Goal: Navigation & Orientation: Find specific page/section

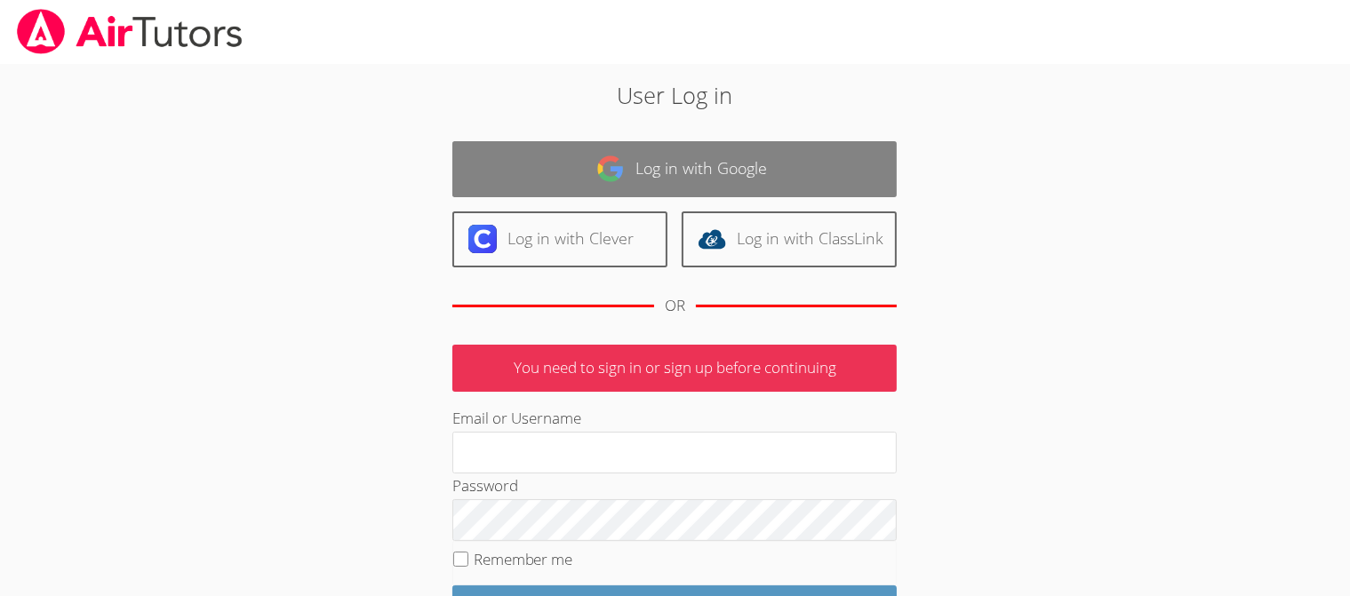
click at [725, 174] on link "Log in with Google" at bounding box center [674, 169] width 444 height 56
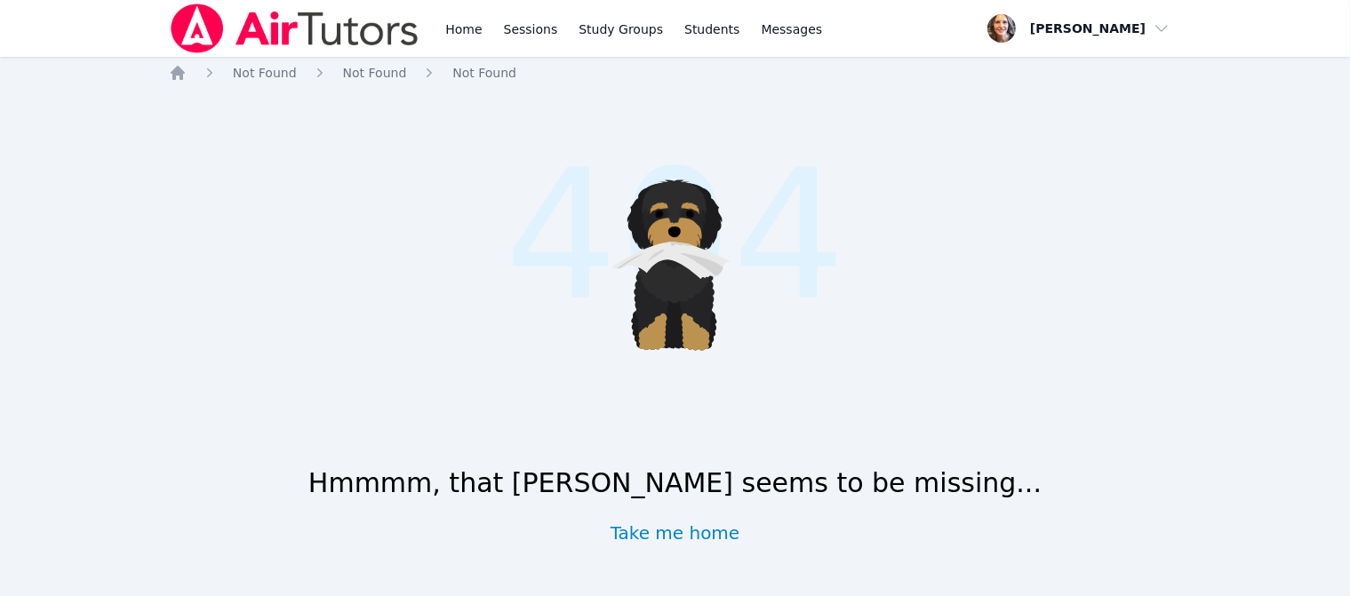
click at [340, 28] on img at bounding box center [295, 29] width 252 height 50
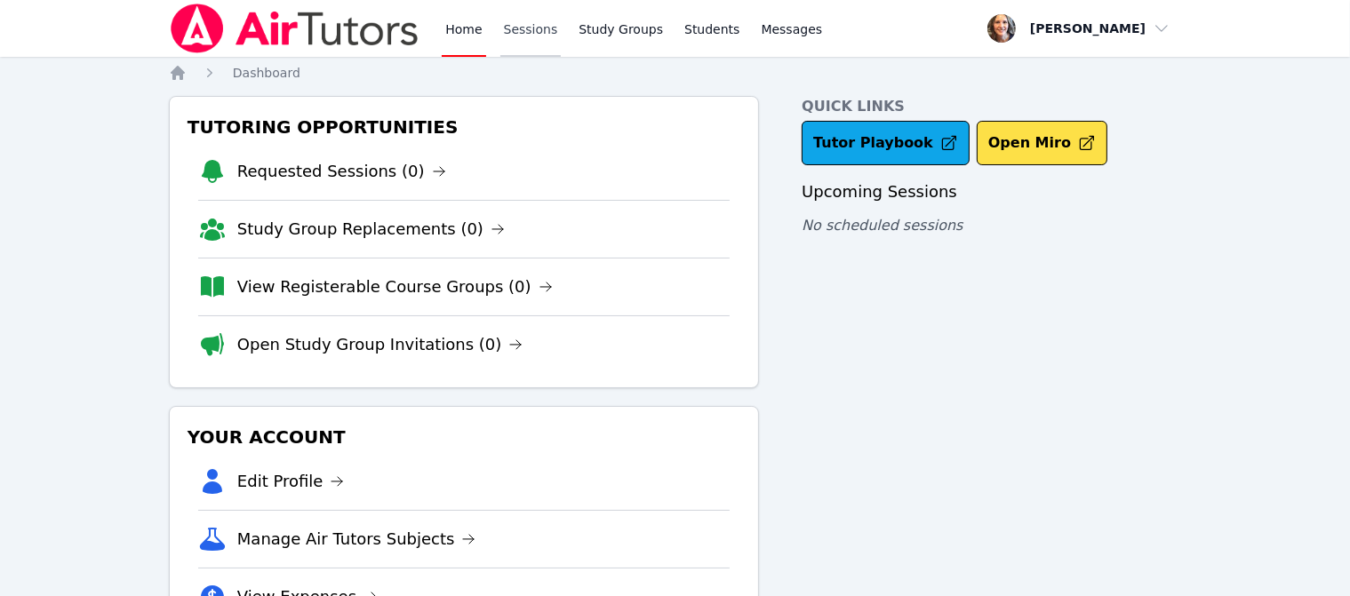
click at [524, 29] on link "Sessions" at bounding box center [530, 28] width 61 height 57
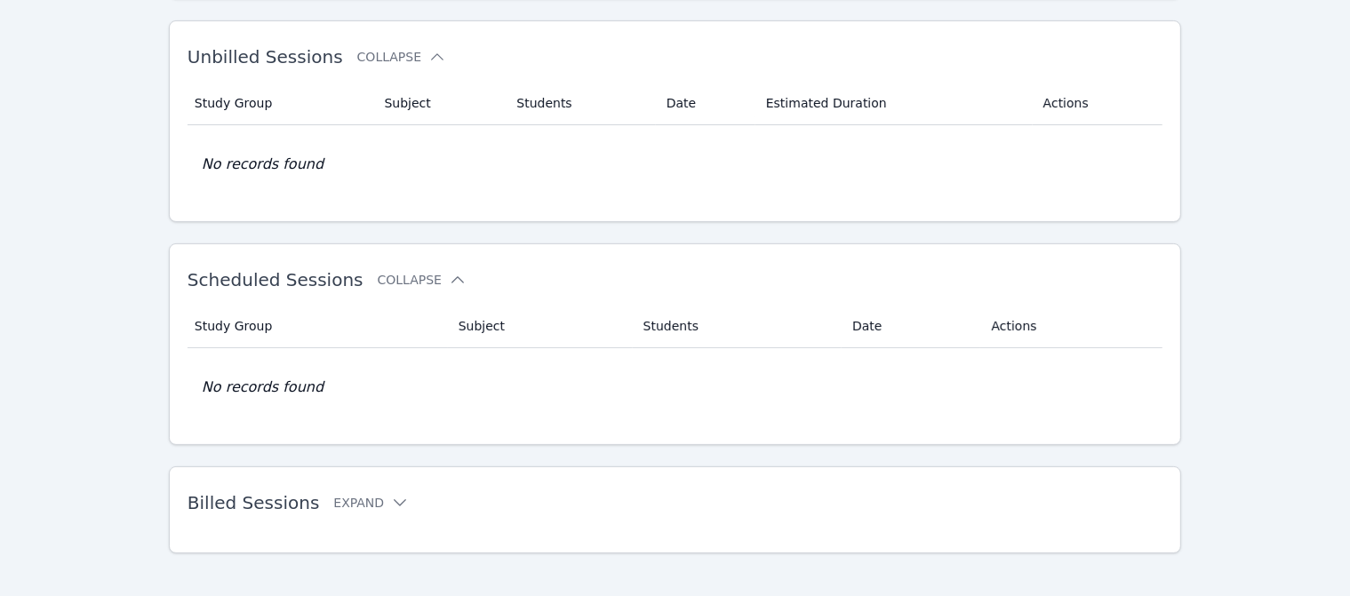
scroll to position [310, 0]
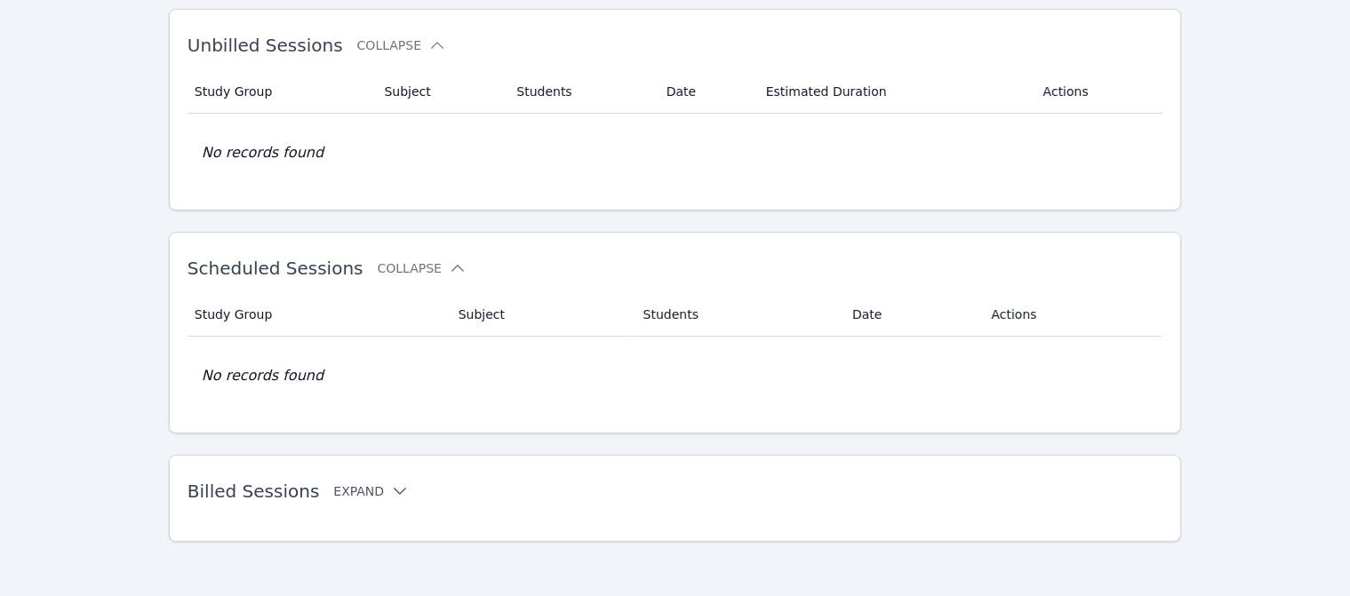
click at [363, 490] on button "Expand" at bounding box center [371, 492] width 76 height 18
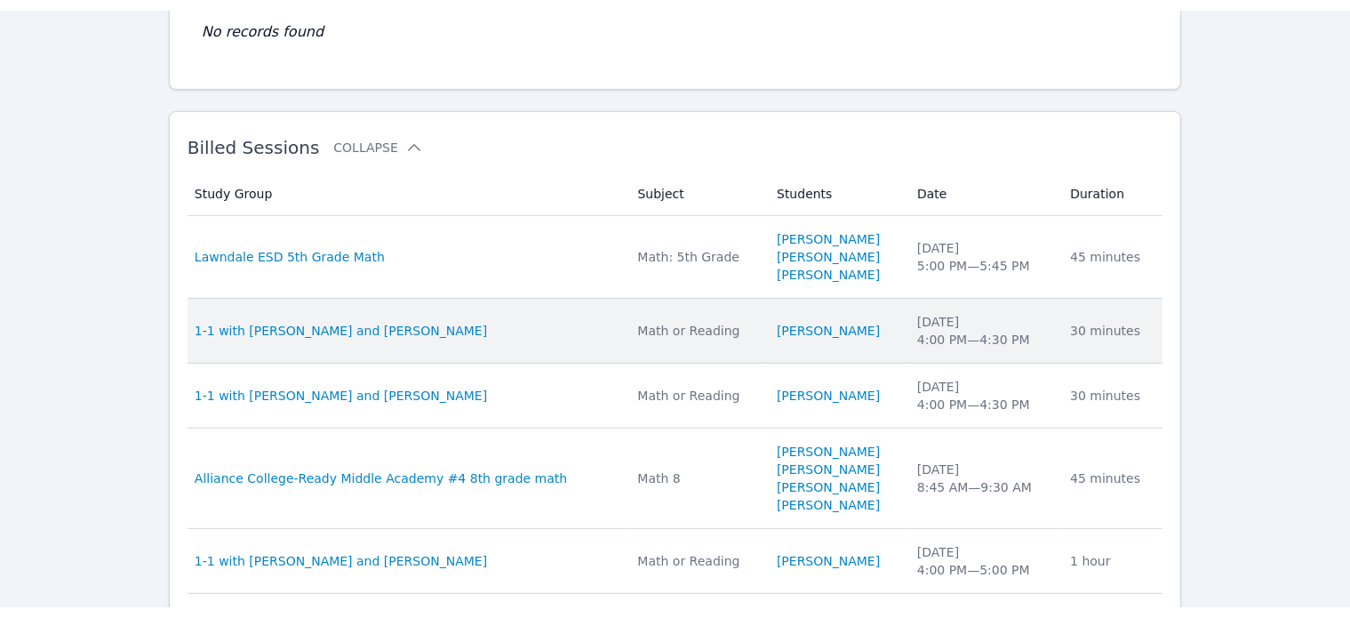
scroll to position [666, 0]
